Goal: Check status: Check status

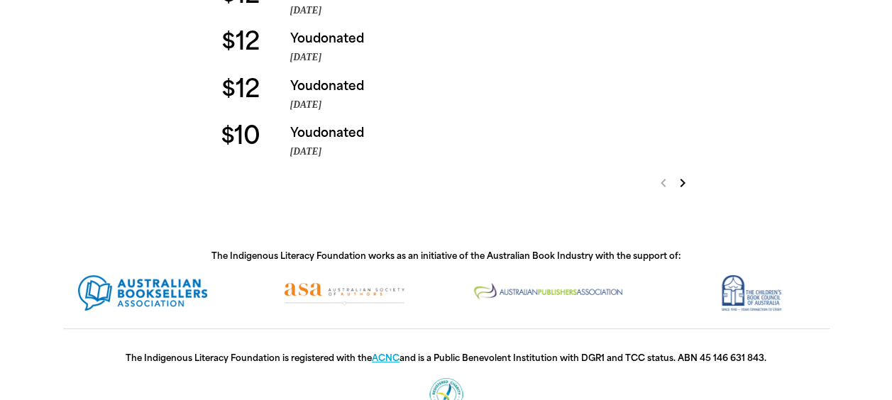
scroll to position [545, 0]
click at [688, 186] on icon "chevron_right" at bounding box center [683, 183] width 17 height 17
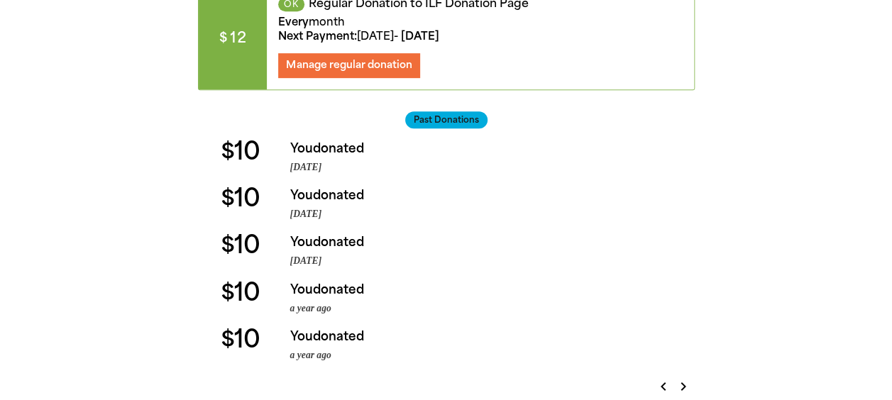
scroll to position [343, 0]
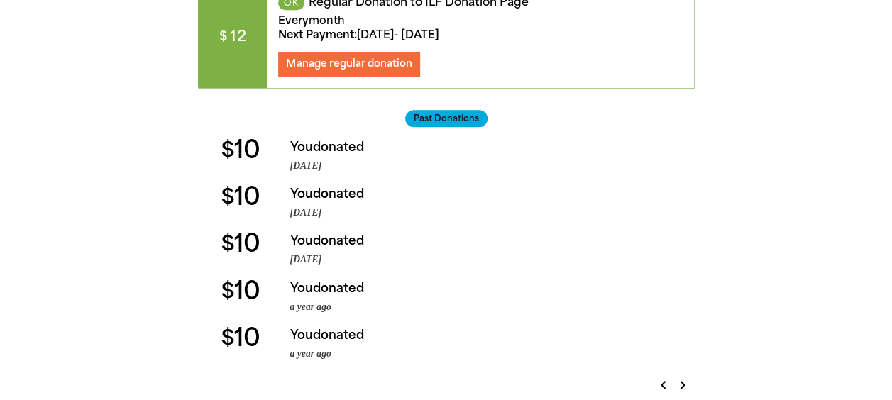
click at [433, 123] on span "Past Donations" at bounding box center [446, 118] width 82 height 17
click at [430, 115] on span "Past Donations" at bounding box center [446, 118] width 82 height 17
click at [661, 390] on icon "chevron_left" at bounding box center [662, 385] width 17 height 17
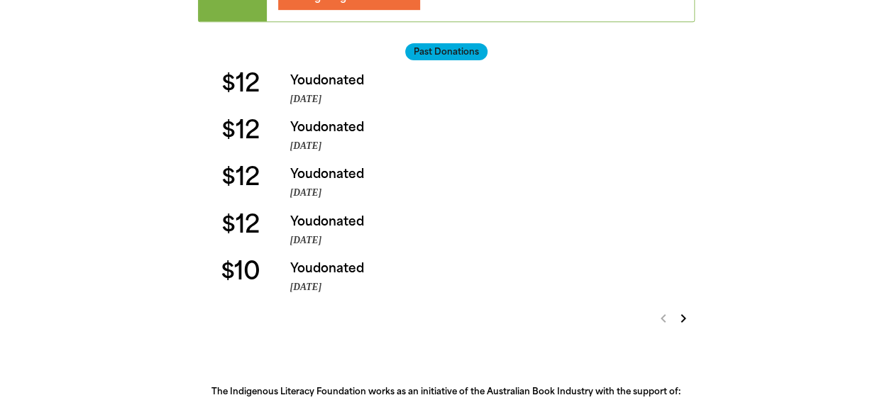
click at [688, 322] on icon "chevron_right" at bounding box center [683, 318] width 17 height 17
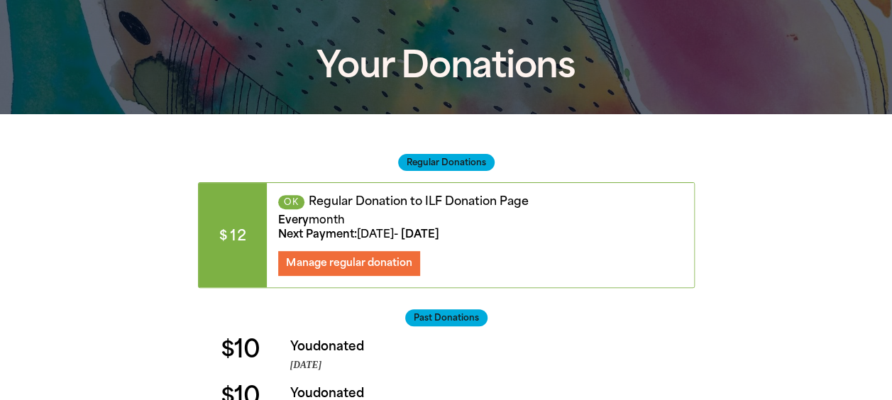
scroll to position [145, 0]
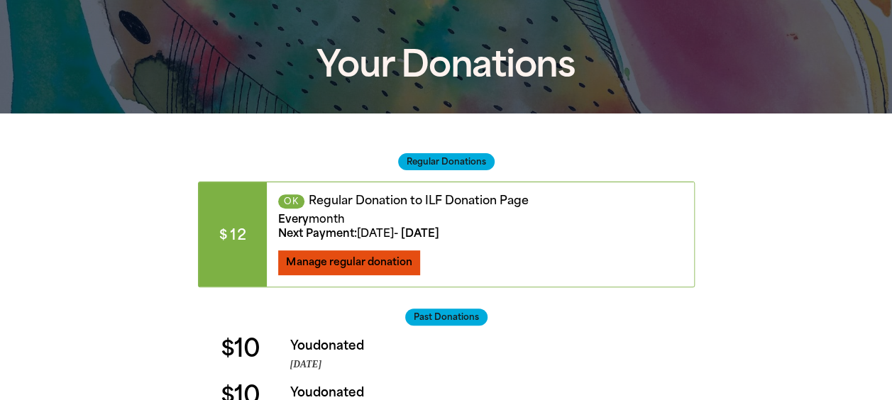
click at [351, 260] on span "Manage regular donation" at bounding box center [349, 262] width 126 height 12
select select "AUD"
select select "MONTH"
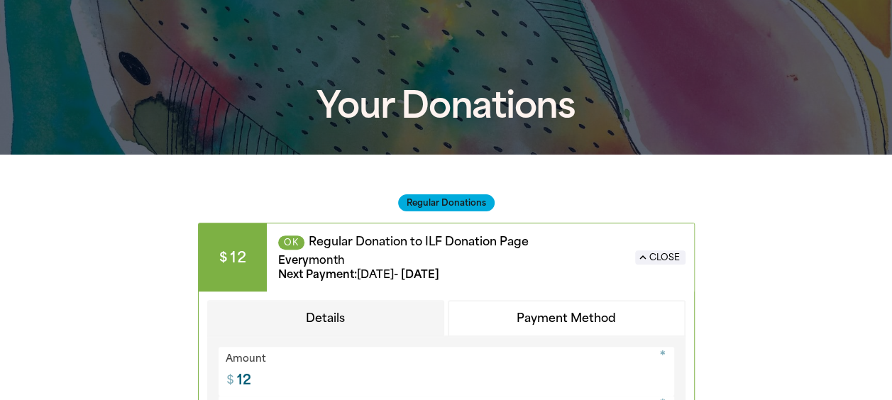
scroll to position [26, 0]
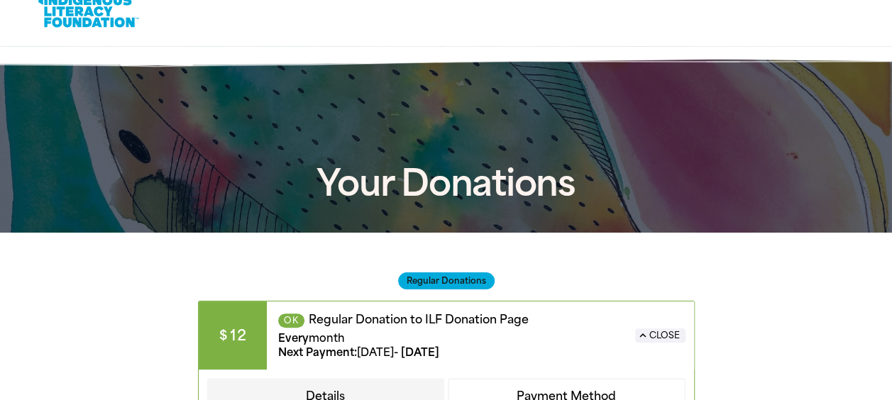
click at [660, 324] on div "$12 OK Regular Donation to ILF Donation Page Every month Next Payment : [DATE] …" at bounding box center [446, 336] width 495 height 68
click at [662, 341] on button "expand_less Close" at bounding box center [660, 336] width 50 height 14
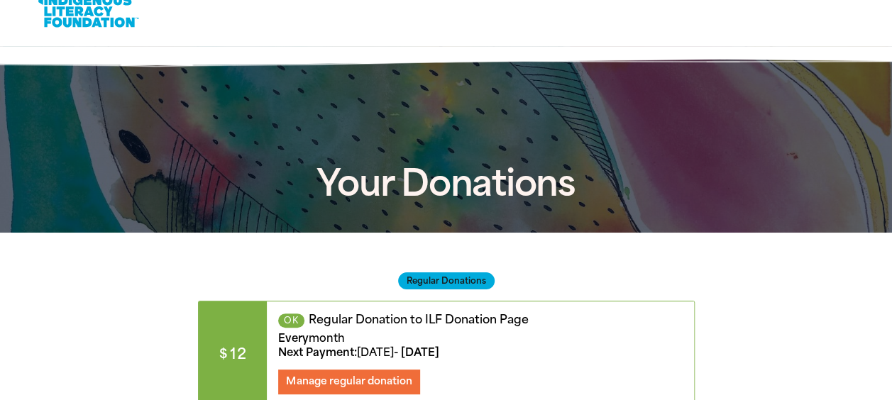
click at [466, 187] on span "Your Donations" at bounding box center [446, 183] width 259 height 43
click at [93, 13] on link at bounding box center [88, 10] width 106 height 43
